Goal: Navigation & Orientation: Find specific page/section

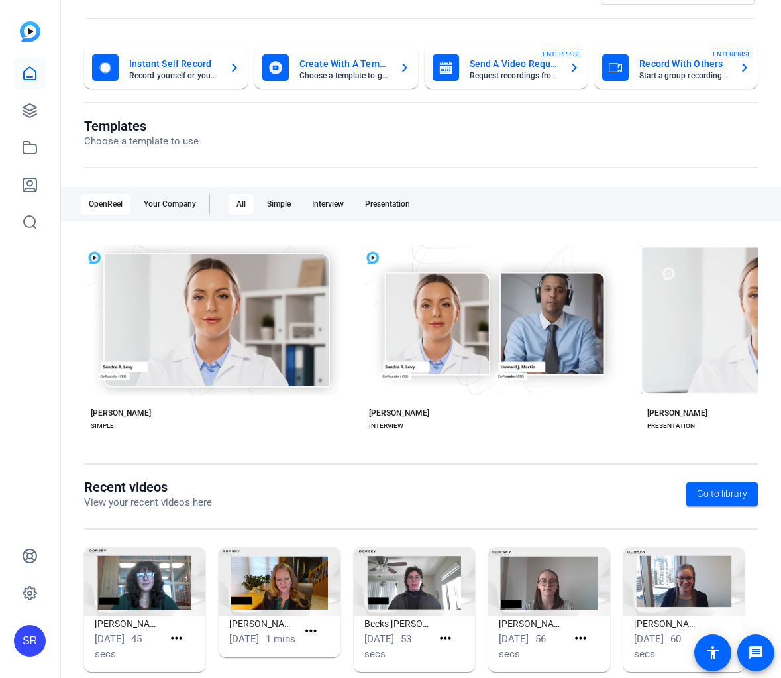
scroll to position [65, 0]
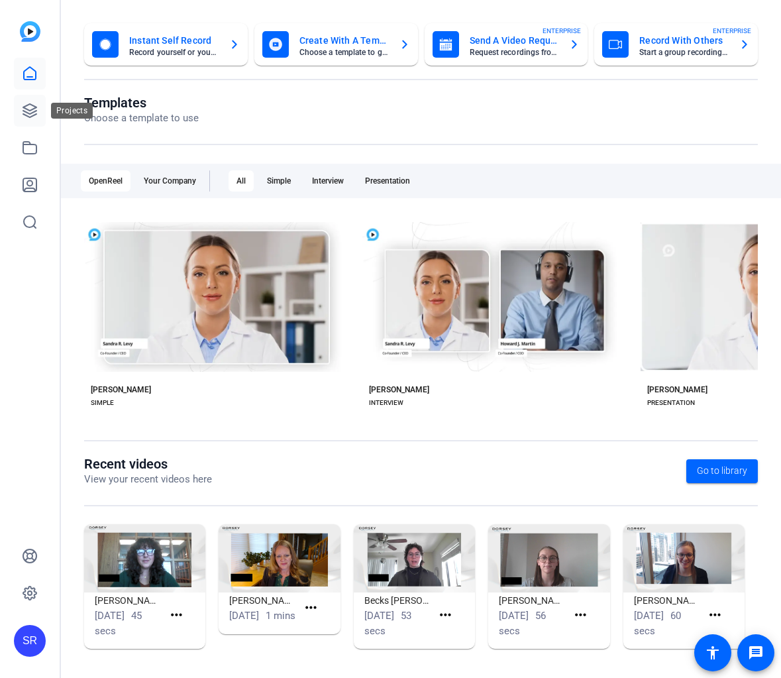
click at [37, 117] on icon at bounding box center [30, 111] width 16 height 16
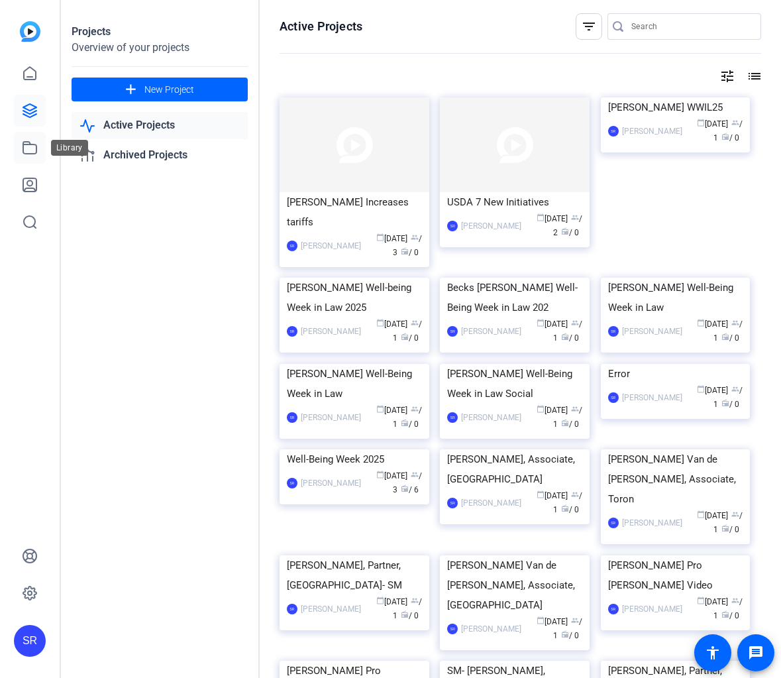
click at [42, 159] on link at bounding box center [30, 148] width 32 height 32
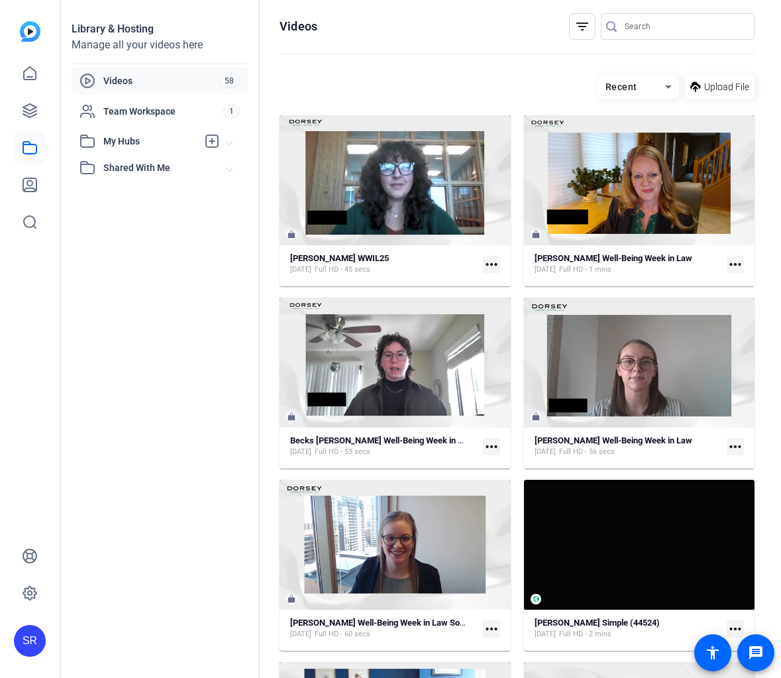
click at [145, 162] on span "Shared With Me" at bounding box center [164, 168] width 123 height 14
click at [146, 128] on mat-expansion-panel-header "My Hubs" at bounding box center [160, 141] width 176 height 26
click at [148, 105] on span "Team Workspace" at bounding box center [163, 111] width 120 height 13
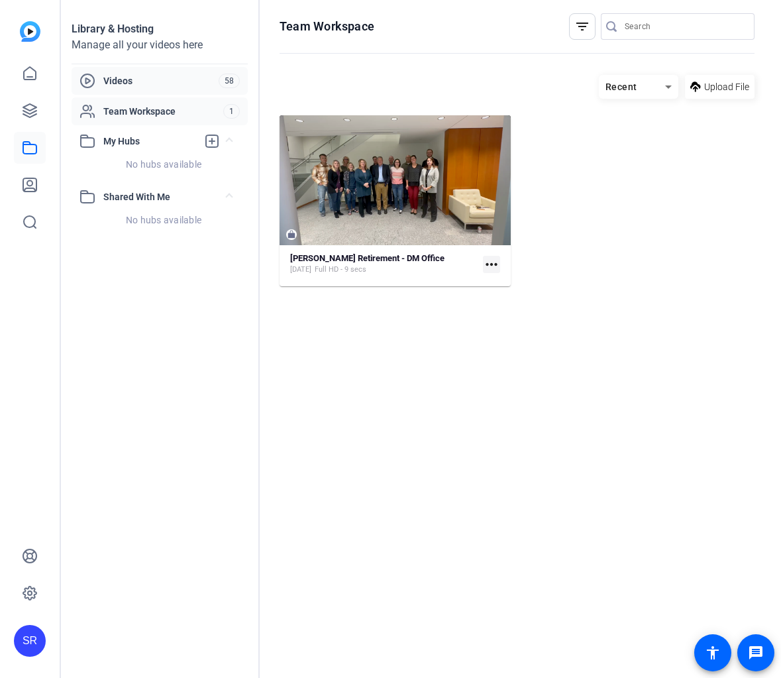
click at [156, 83] on span "Videos" at bounding box center [160, 80] width 115 height 13
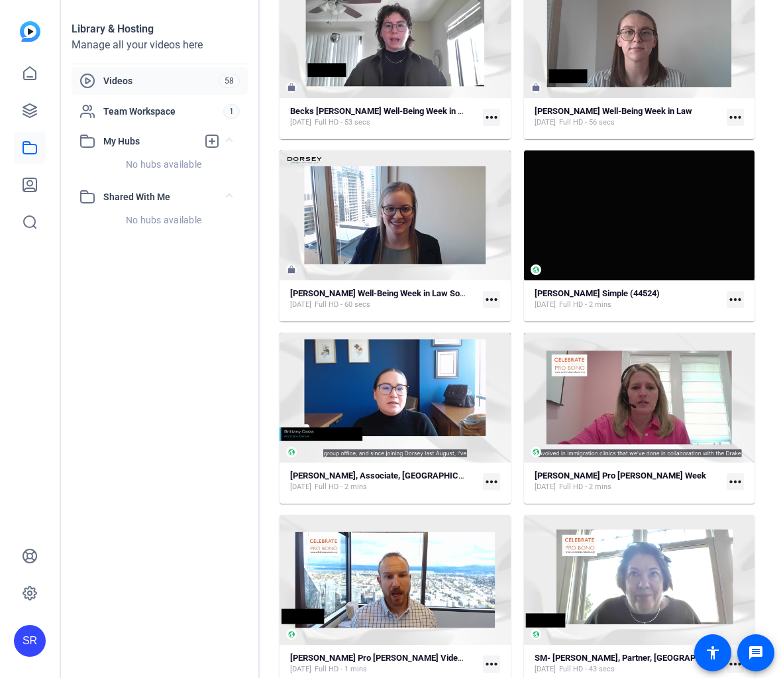
scroll to position [331, 0]
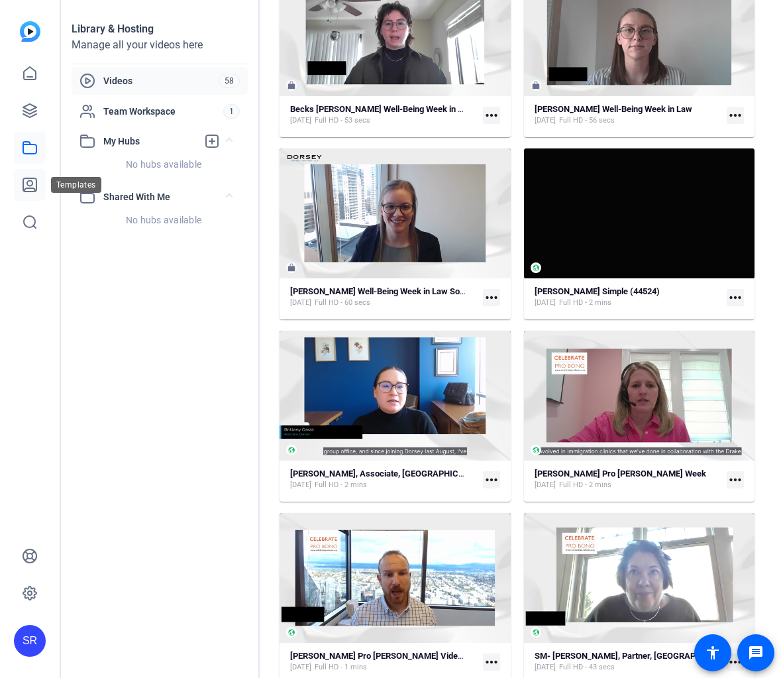
click at [39, 182] on link at bounding box center [30, 185] width 32 height 32
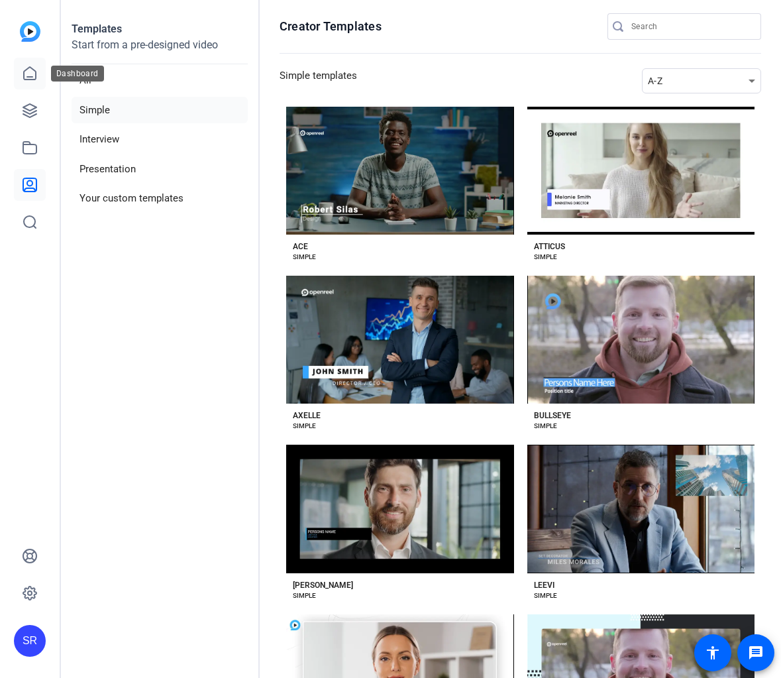
click at [19, 77] on link at bounding box center [30, 74] width 32 height 32
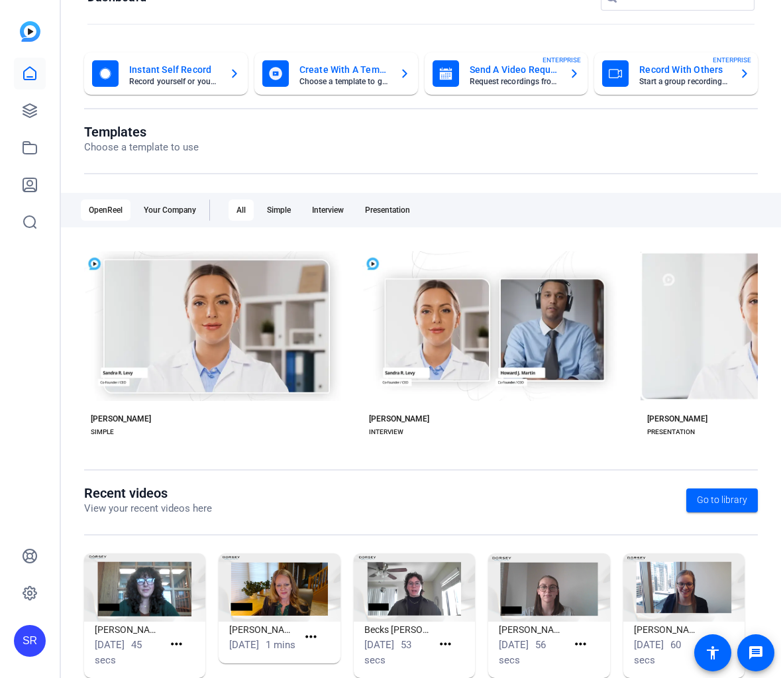
scroll to position [65, 0]
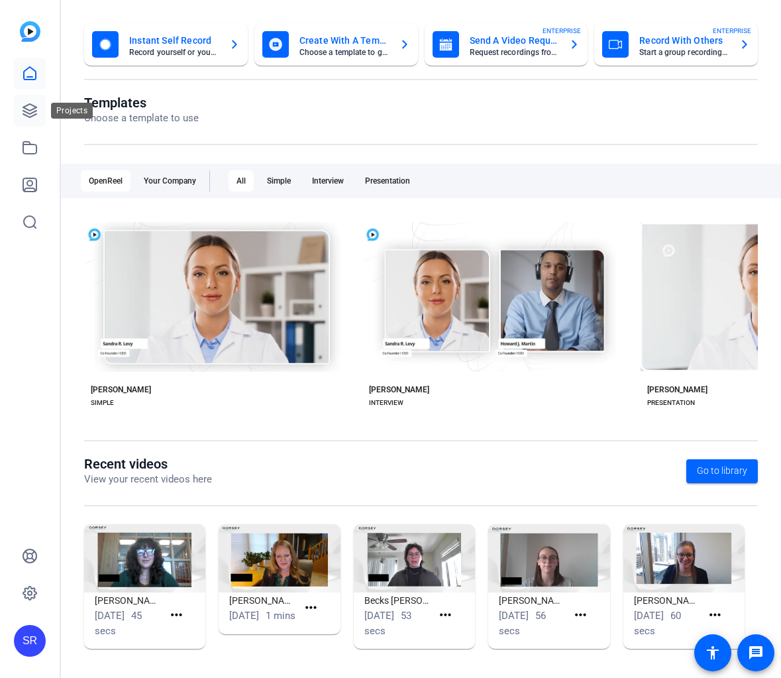
click at [30, 122] on link at bounding box center [30, 111] width 32 height 32
